Goal: Task Accomplishment & Management: Complete application form

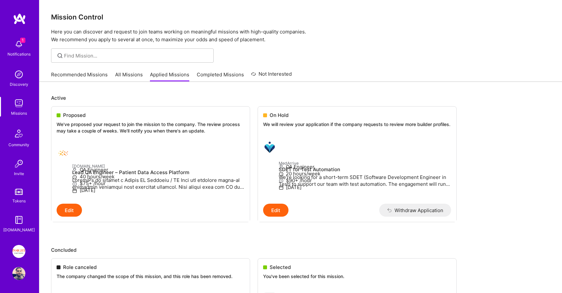
click at [17, 48] on img at bounding box center [18, 44] width 13 height 13
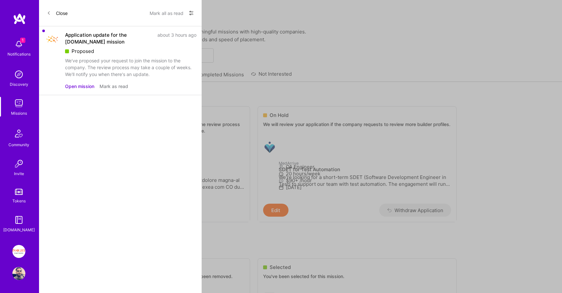
click at [86, 86] on button "Open mission" at bounding box center [79, 86] width 29 height 7
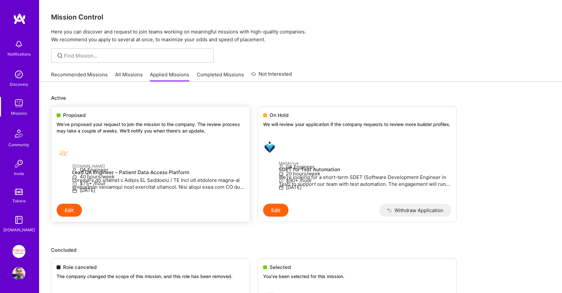
click at [110, 142] on link "[DOMAIN_NAME] Lead QA Engineer – Patient Data Access Platform QA Engineer 40 ho…" at bounding box center [150, 173] width 198 height 62
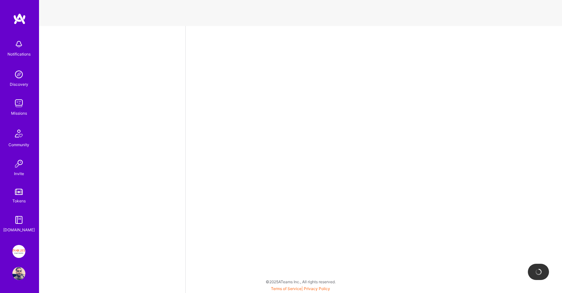
select select "IL"
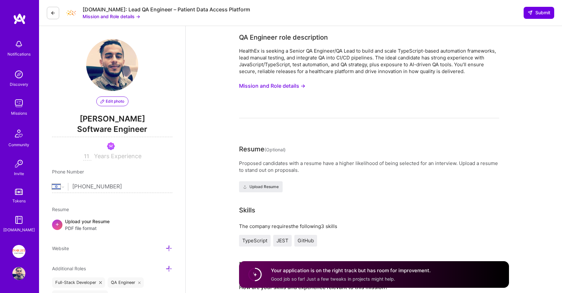
click at [20, 189] on img at bounding box center [19, 192] width 8 height 6
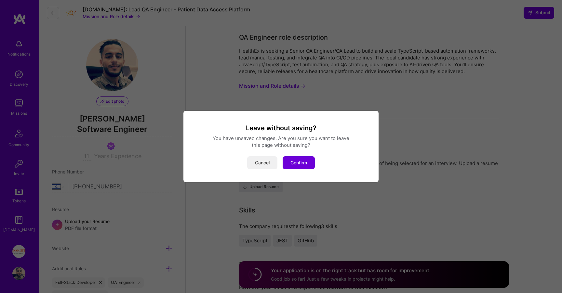
click at [268, 163] on button "Cancel" at bounding box center [262, 162] width 30 height 13
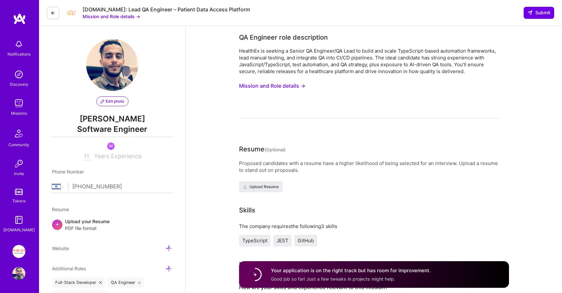
click at [18, 105] on img at bounding box center [18, 103] width 13 height 13
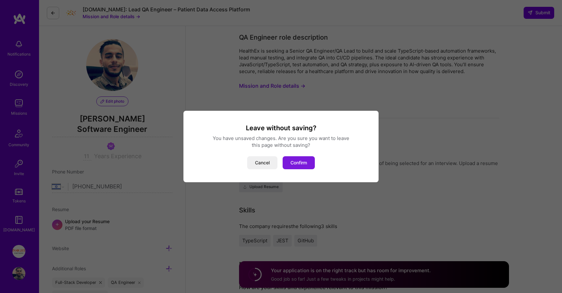
click at [300, 159] on button "Confirm" at bounding box center [299, 162] width 32 height 13
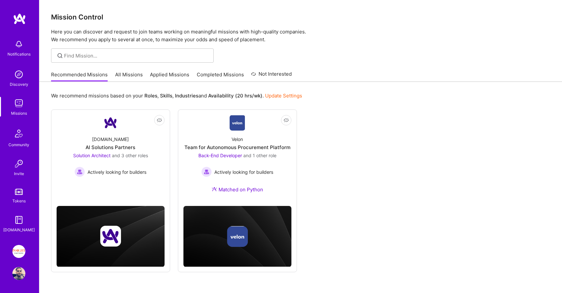
click at [166, 75] on link "Applied Missions" at bounding box center [169, 76] width 39 height 11
